Goal: Browse casually: Explore the website without a specific task or goal

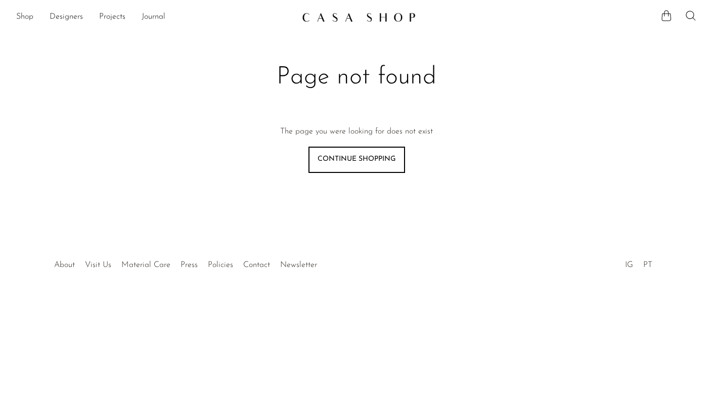
click at [15, 17] on div "Shop Featured New Arrivals Bestsellers Coming Soon Jewelry Jewelry All Earrings…" at bounding box center [356, 17] width 713 height 18
click at [20, 15] on link "Shop" at bounding box center [24, 17] width 17 height 13
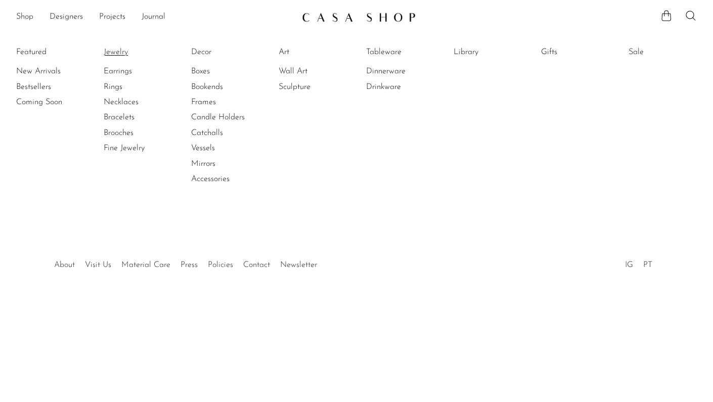
click at [115, 50] on link "Jewelry" at bounding box center [142, 52] width 76 height 11
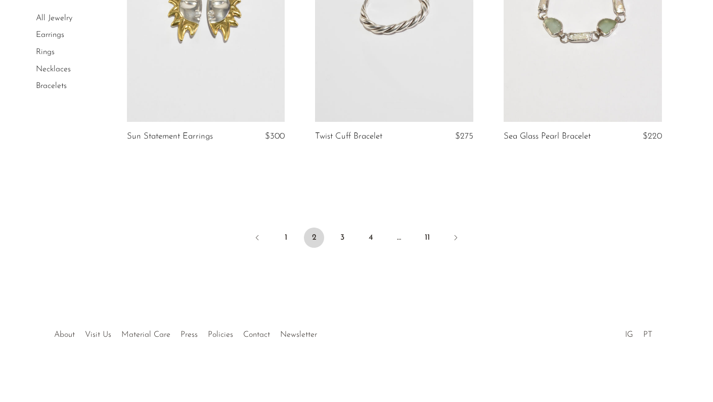
scroll to position [3147, 0]
click at [341, 237] on link "3" at bounding box center [342, 238] width 20 height 20
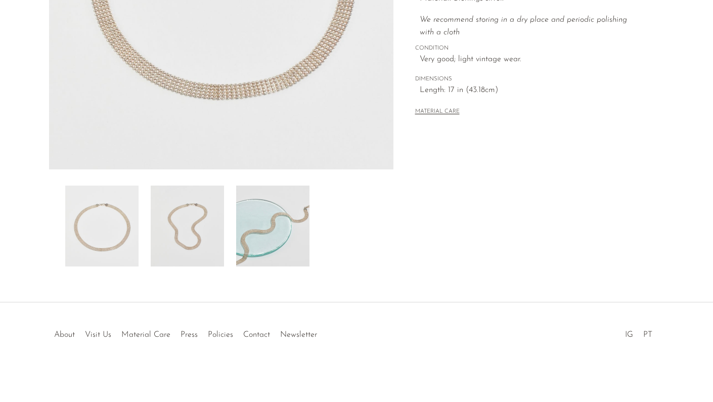
scroll to position [256, 0]
click at [182, 229] on img at bounding box center [187, 226] width 73 height 81
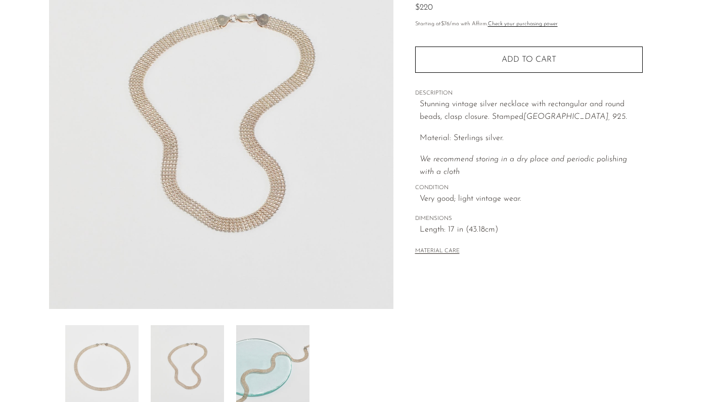
scroll to position [254, 0]
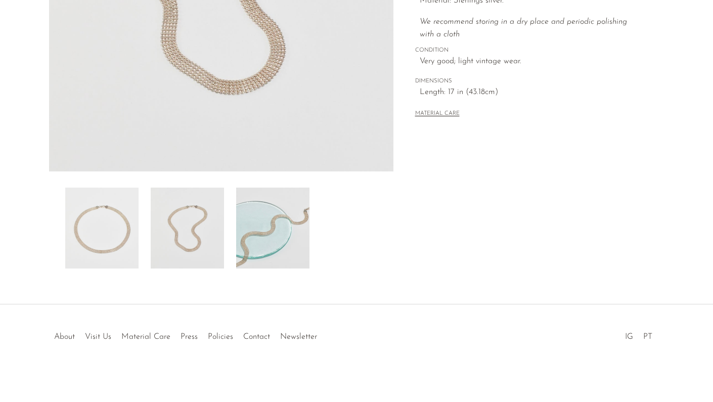
click at [529, 0] on p "Material: Sterlings silver." at bounding box center [531, 0] width 223 height 13
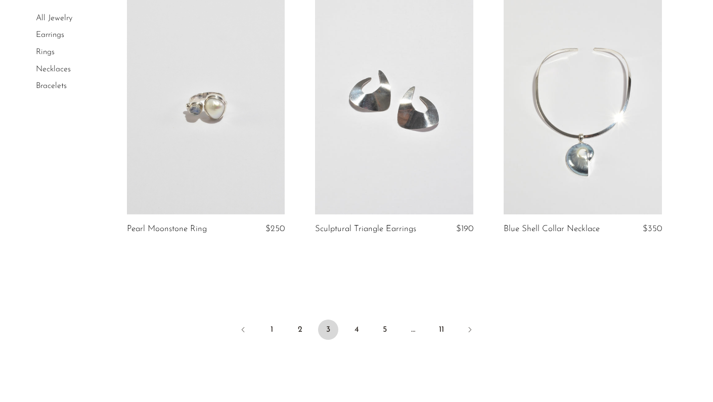
scroll to position [3098, 0]
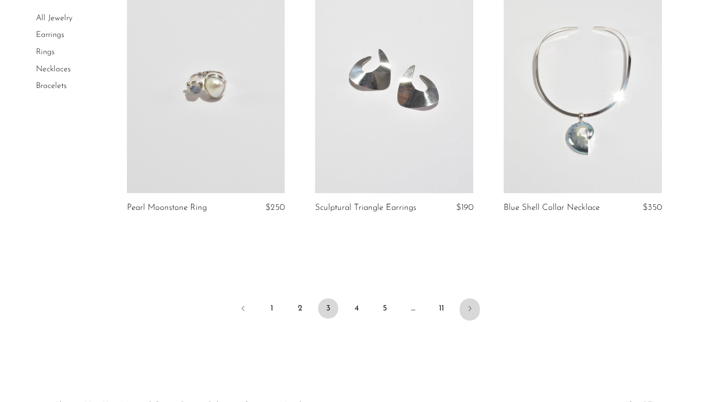
click at [472, 304] on icon "Next" at bounding box center [470, 308] width 8 height 8
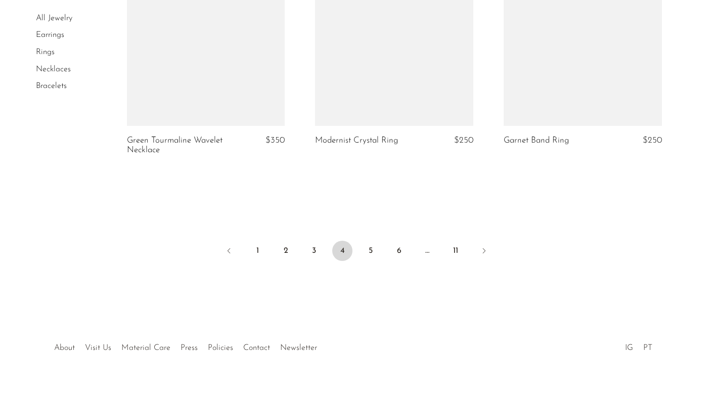
scroll to position [3193, 0]
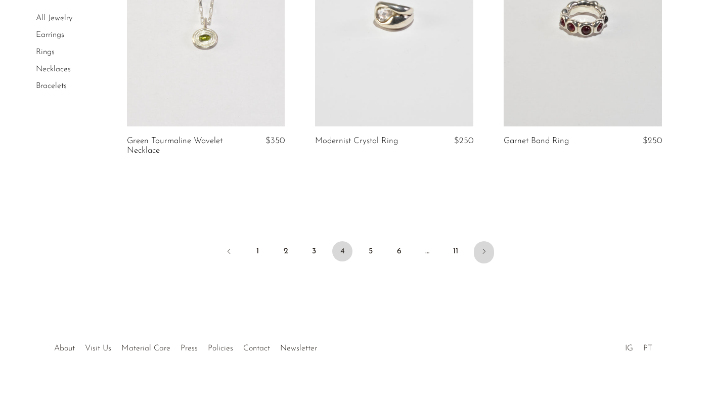
click at [483, 247] on icon "Next" at bounding box center [484, 251] width 8 height 8
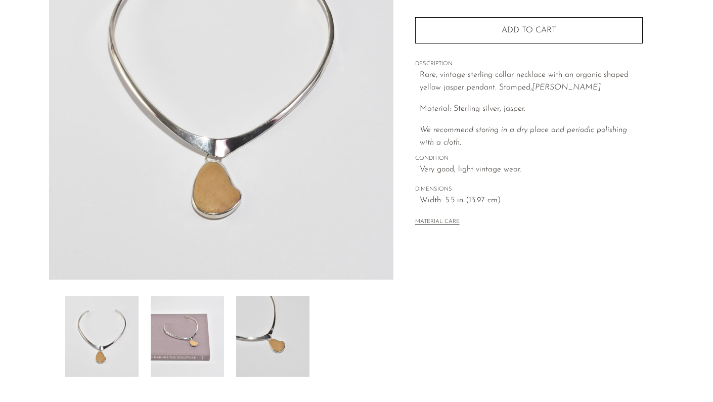
scroll to position [146, 0]
click at [177, 337] on img at bounding box center [187, 336] width 73 height 81
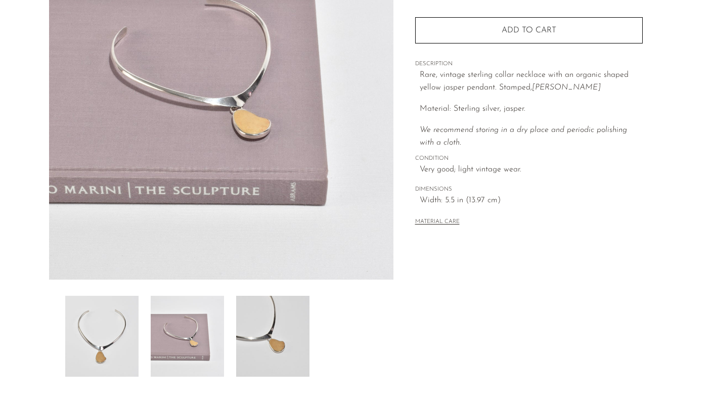
click at [268, 332] on img at bounding box center [272, 336] width 73 height 81
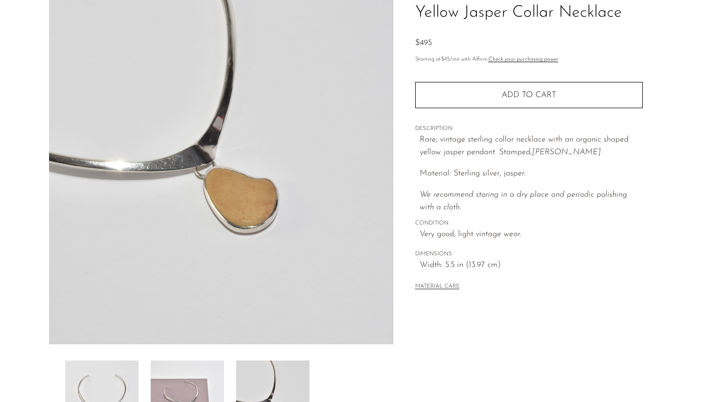
scroll to position [0, 0]
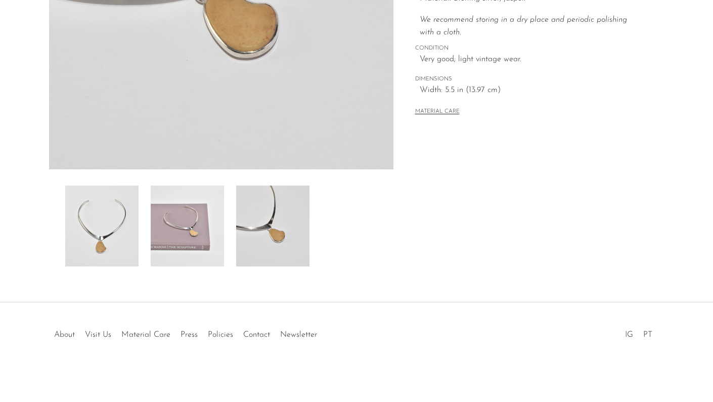
click at [192, 196] on img at bounding box center [187, 226] width 73 height 81
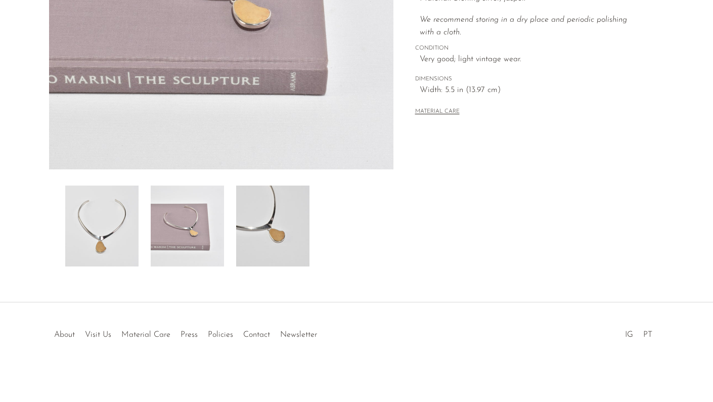
click at [103, 235] on img at bounding box center [101, 226] width 73 height 81
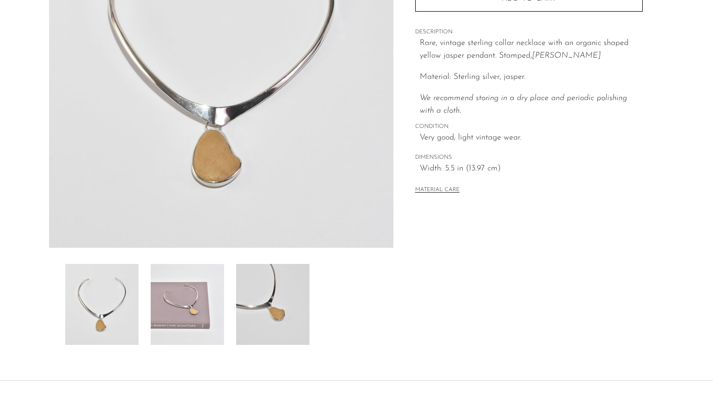
scroll to position [24, 0]
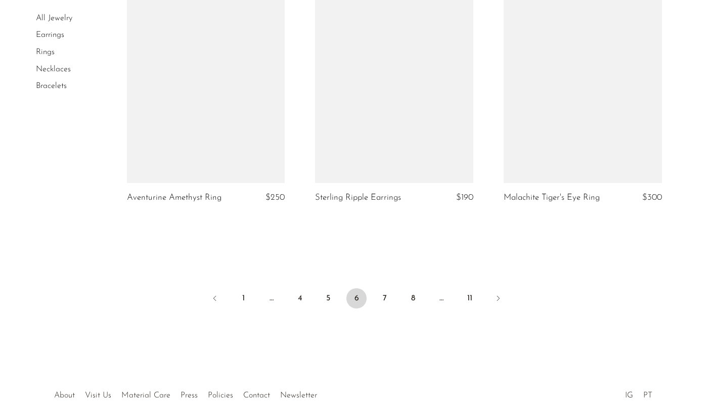
scroll to position [3130, 0]
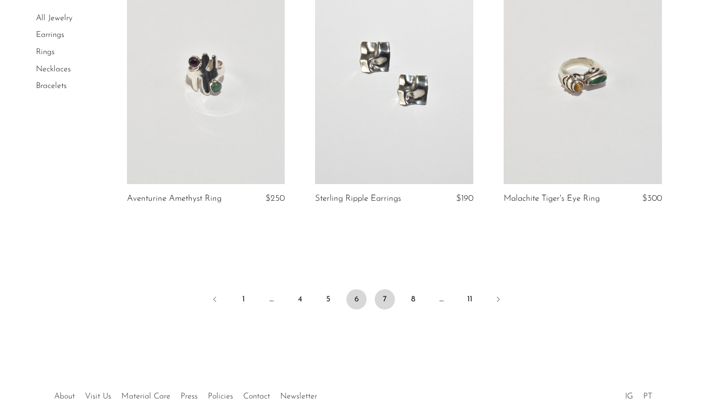
click at [385, 296] on link "7" at bounding box center [385, 299] width 20 height 20
